Goal: Navigation & Orientation: Find specific page/section

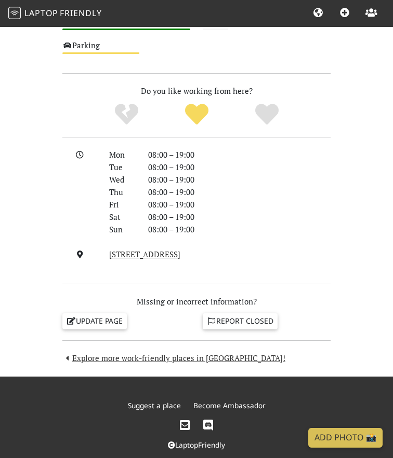
scroll to position [806, 0]
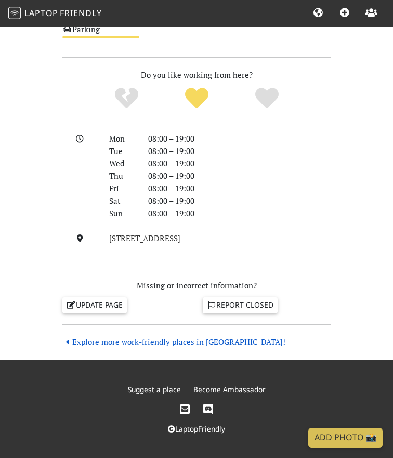
click at [113, 343] on link "Explore more work-friendly places in [GEOGRAPHIC_DATA]!" at bounding box center [173, 342] width 223 height 10
click at [114, 345] on link "Explore more work-friendly places in [GEOGRAPHIC_DATA]!" at bounding box center [173, 342] width 223 height 10
